Goal: Task Accomplishment & Management: Use online tool/utility

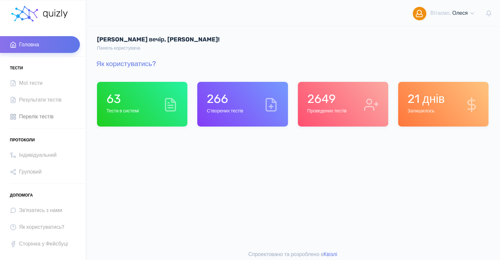
click at [42, 116] on span "Перелік тестів" at bounding box center [36, 116] width 35 height 9
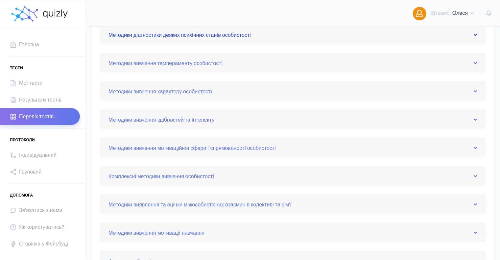
scroll to position [131, 0]
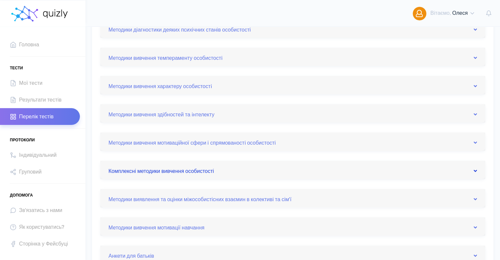
click at [212, 169] on link "Комплексні методики вивчення особистості" at bounding box center [292, 170] width 368 height 11
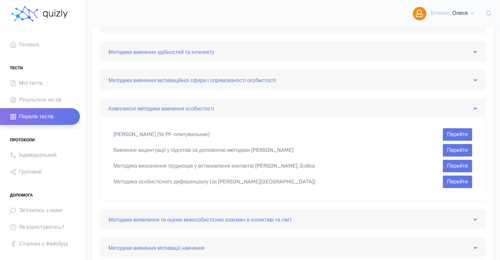
scroll to position [197, 0]
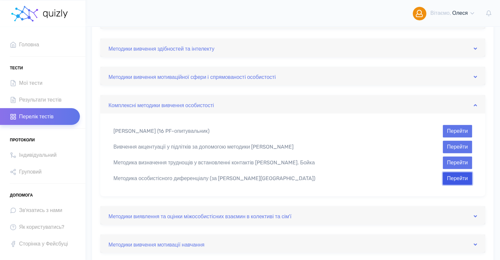
click at [448, 177] on button "Перейти" at bounding box center [457, 178] width 29 height 12
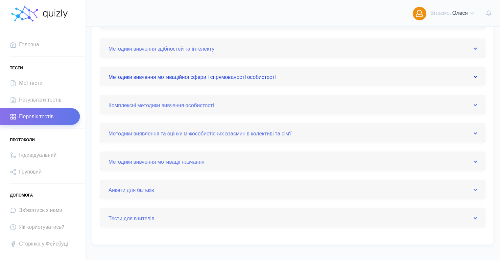
scroll to position [164, 0]
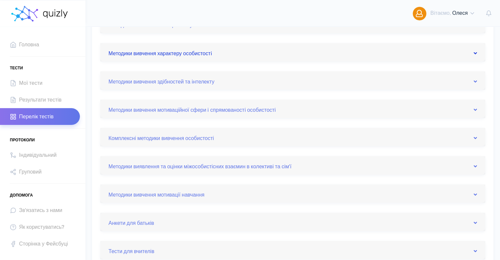
click at [183, 56] on link "Методики вивчення характеру особистостi" at bounding box center [292, 52] width 368 height 11
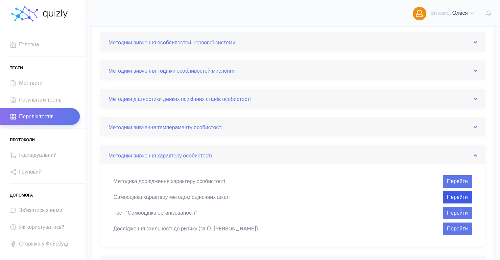
scroll to position [33, 0]
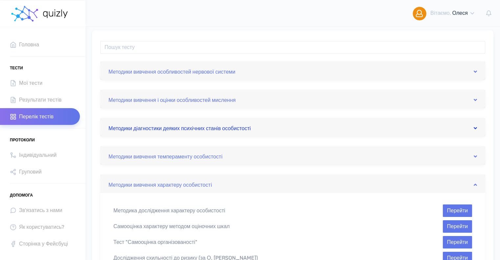
click at [189, 130] on link "Методики дiагностики деяких психiчних станiв особистостi" at bounding box center [292, 127] width 368 height 11
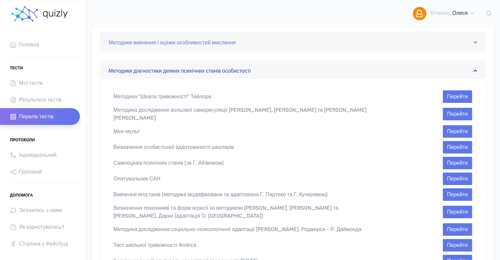
scroll to position [99, 0]
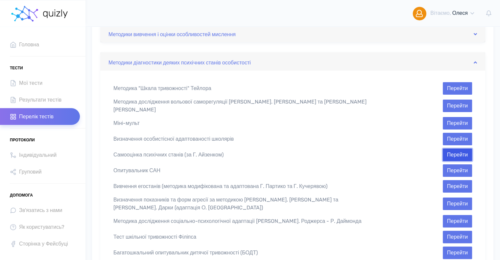
click at [449, 150] on button "Перейти" at bounding box center [457, 155] width 29 height 12
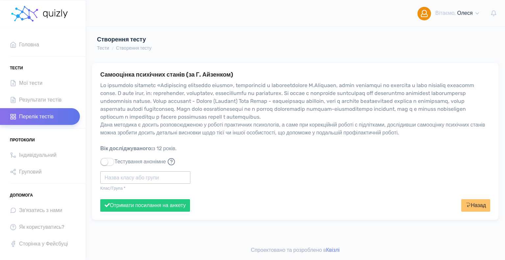
click at [135, 176] on input "text" at bounding box center [145, 177] width 90 height 12
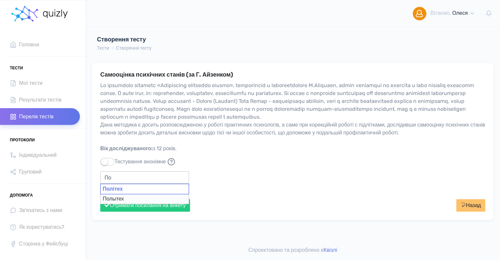
click at [128, 189] on div "Політех" at bounding box center [144, 189] width 89 height 11
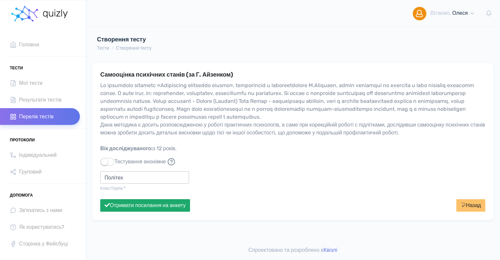
type input "Політех"
click at [128, 204] on button "Отримати посилання на анкету" at bounding box center [145, 205] width 90 height 12
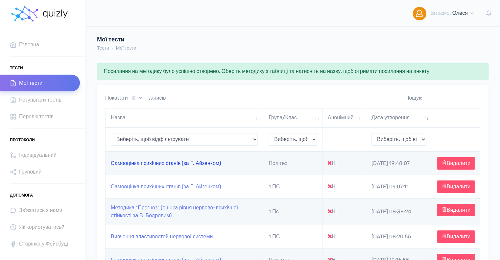
click at [161, 166] on link "Самооцінка психiчних станiв (за Г. Айзенком)" at bounding box center [166, 163] width 110 height 6
type input "https://quizly.com.ua/quiz/65AK0oDQg2kHU"
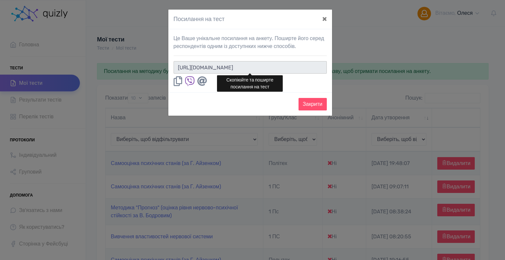
click at [313, 62] on input "https://quizly.com.ua/quiz/65AK0oDQg2kHU" at bounding box center [250, 67] width 153 height 12
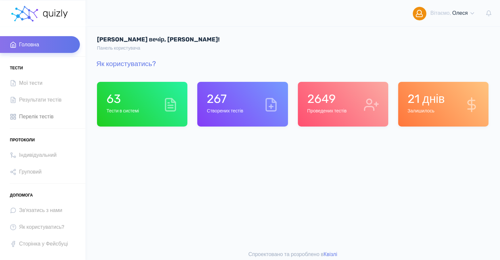
click at [47, 115] on span "Перелік тестів" at bounding box center [36, 116] width 35 height 9
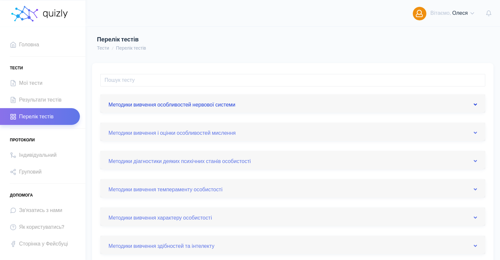
click at [182, 103] on link "Методики вивчення особливостей нервової системи" at bounding box center [292, 103] width 368 height 11
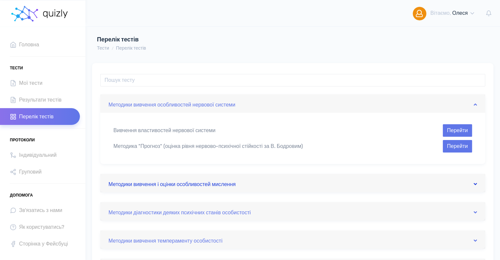
click at [179, 182] on link "Методики вивчення i оцiнки особливостей мислення" at bounding box center [292, 183] width 368 height 11
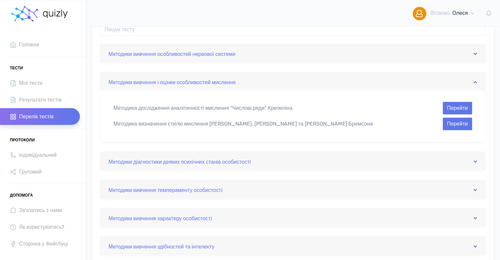
scroll to position [66, 0]
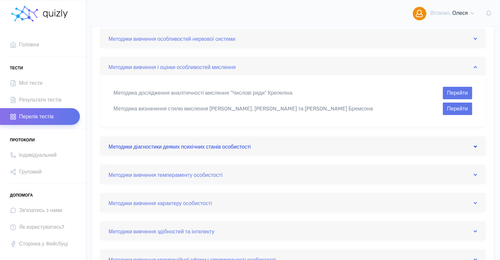
click at [181, 146] on link "Методики дiагностики деяких психiчних станiв особистостi" at bounding box center [292, 145] width 368 height 11
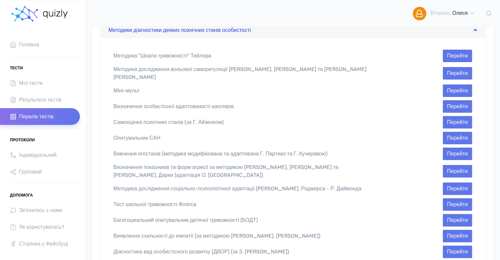
scroll to position [131, 0]
click at [455, 150] on button "Перейти" at bounding box center [457, 153] width 29 height 12
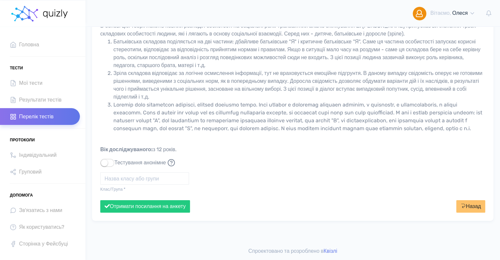
scroll to position [75, 0]
click at [110, 178] on input "text" at bounding box center [144, 178] width 89 height 12
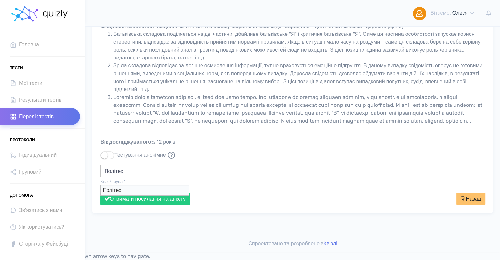
type input "Політех"
click at [100, 193] on button "Отримати посилання на анкету" at bounding box center [145, 199] width 90 height 12
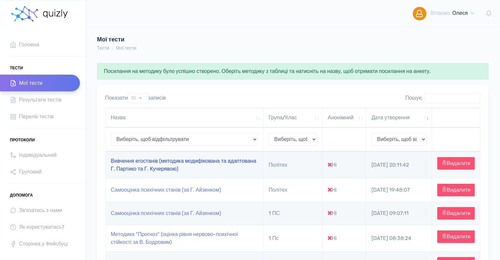
click at [196, 162] on link "Вивчення егостанів (методика модифікована та адаптована Г. Партико та Г. Кучеря…" at bounding box center [183, 165] width 145 height 14
type input "[URL][DOMAIN_NAME]"
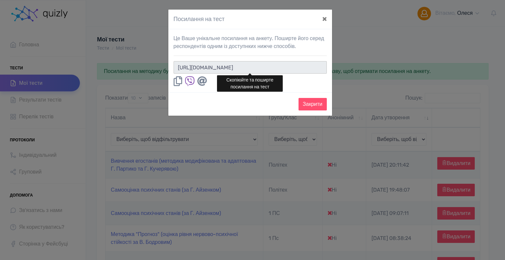
click at [306, 67] on input "[URL][DOMAIN_NAME]" at bounding box center [250, 67] width 153 height 12
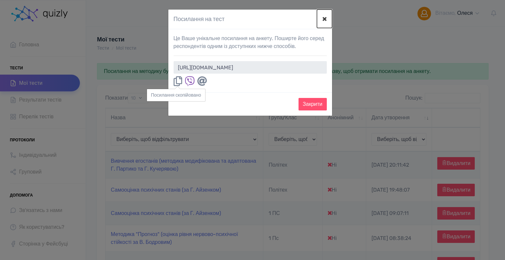
click at [323, 19] on button "×" at bounding box center [324, 19] width 15 height 18
